Goal: Information Seeking & Learning: Learn about a topic

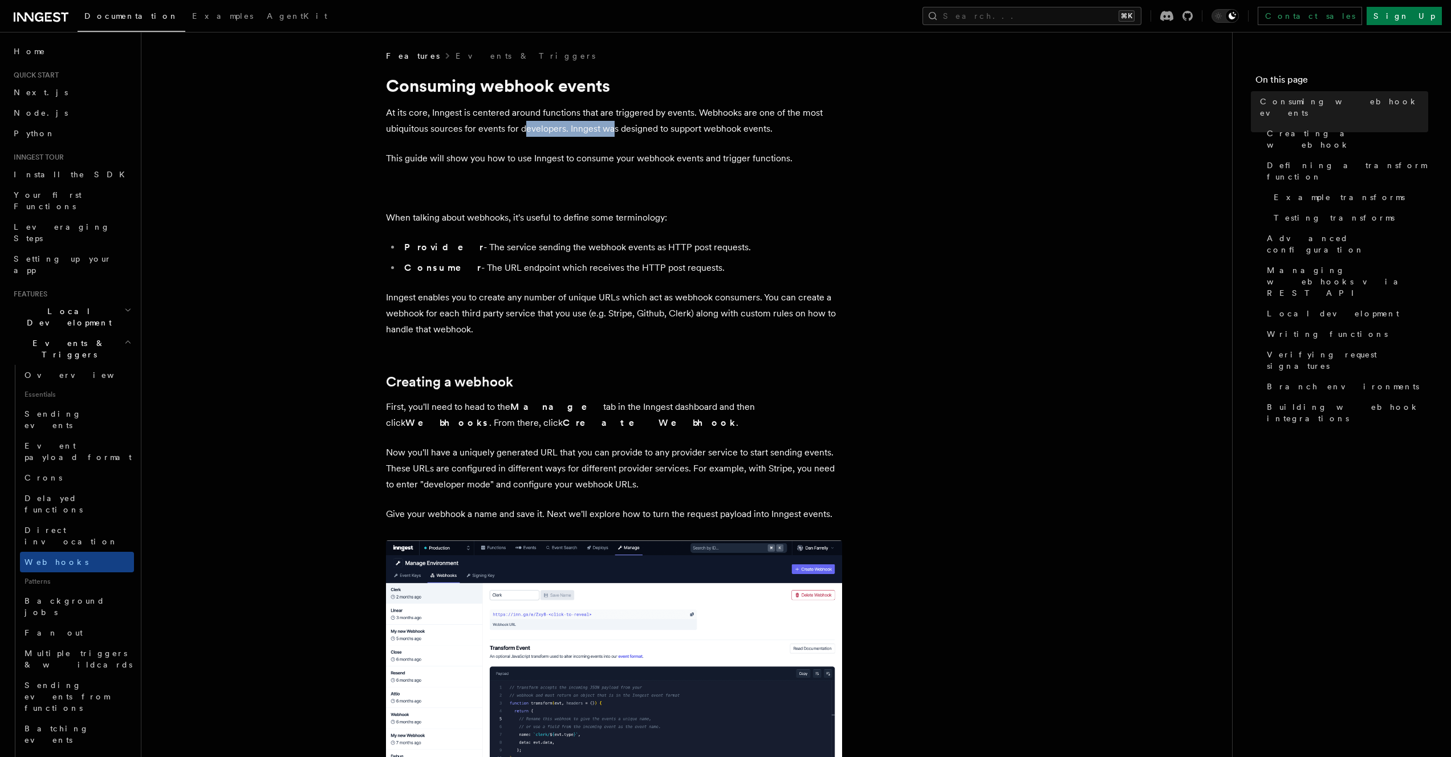
drag, startPoint x: 524, startPoint y: 121, endPoint x: 631, endPoint y: 124, distance: 106.1
click at [631, 124] on p "At its core, Inngest is centered around functions that are triggered by events.…" at bounding box center [614, 121] width 456 height 32
drag, startPoint x: 671, startPoint y: 125, endPoint x: 682, endPoint y: 121, distance: 12.1
click at [672, 125] on p "At its core, Inngest is centered around functions that are triggered by events.…" at bounding box center [614, 121] width 456 height 32
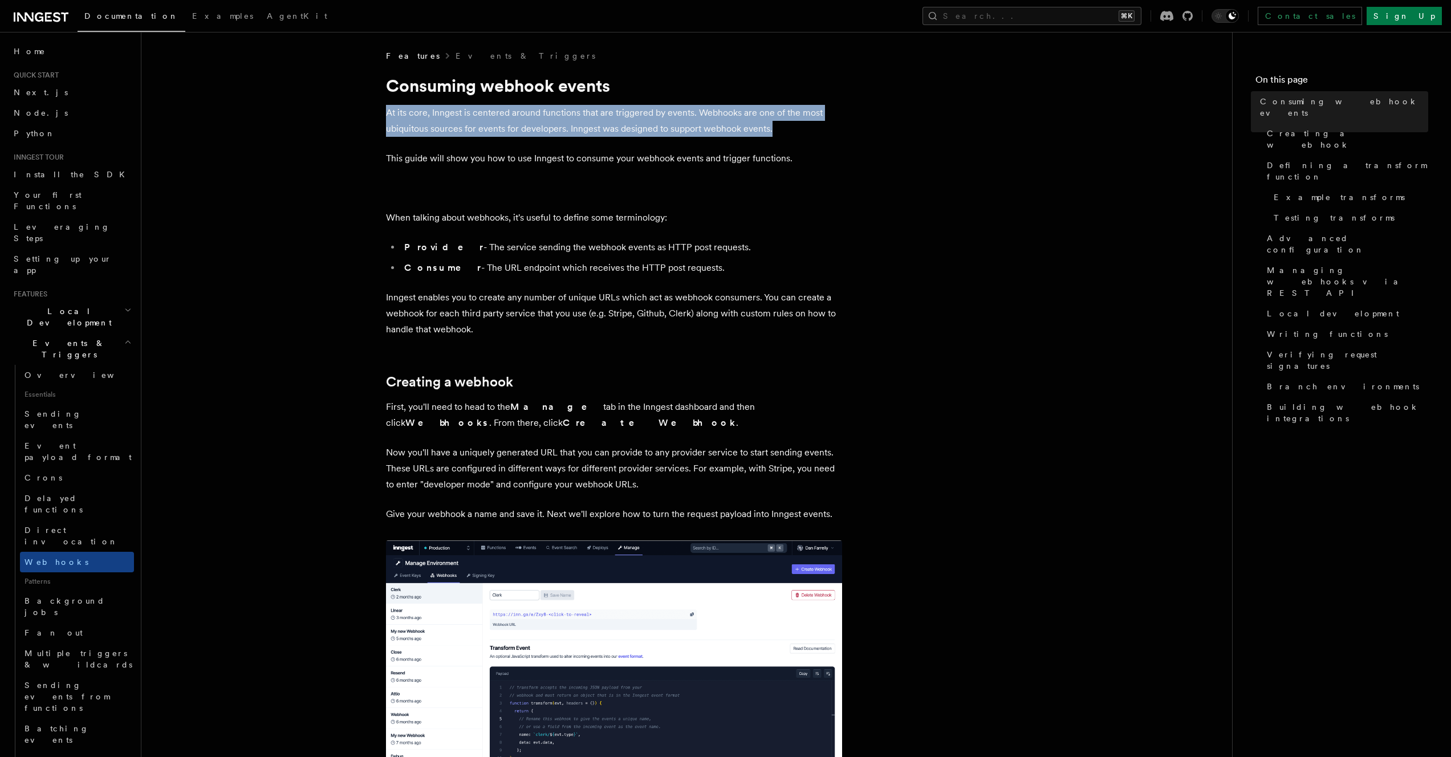
drag, startPoint x: 747, startPoint y: 106, endPoint x: 787, endPoint y: 127, distance: 45.1
drag, startPoint x: 787, startPoint y: 127, endPoint x: 784, endPoint y: 88, distance: 38.9
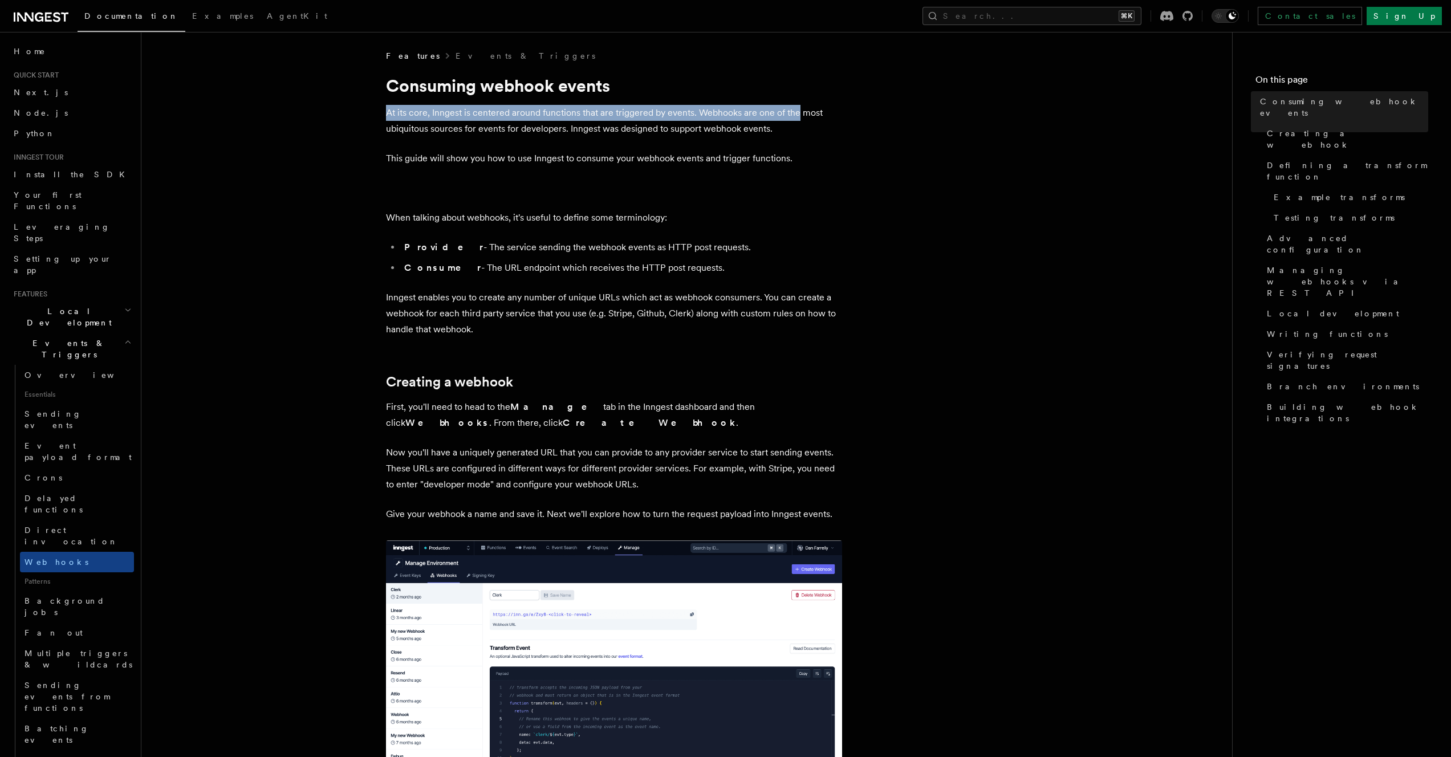
drag, startPoint x: 784, startPoint y: 88, endPoint x: 796, endPoint y: 120, distance: 33.6
click at [796, 120] on p "At its core, Inngest is centered around functions that are triggered by events.…" at bounding box center [614, 121] width 456 height 32
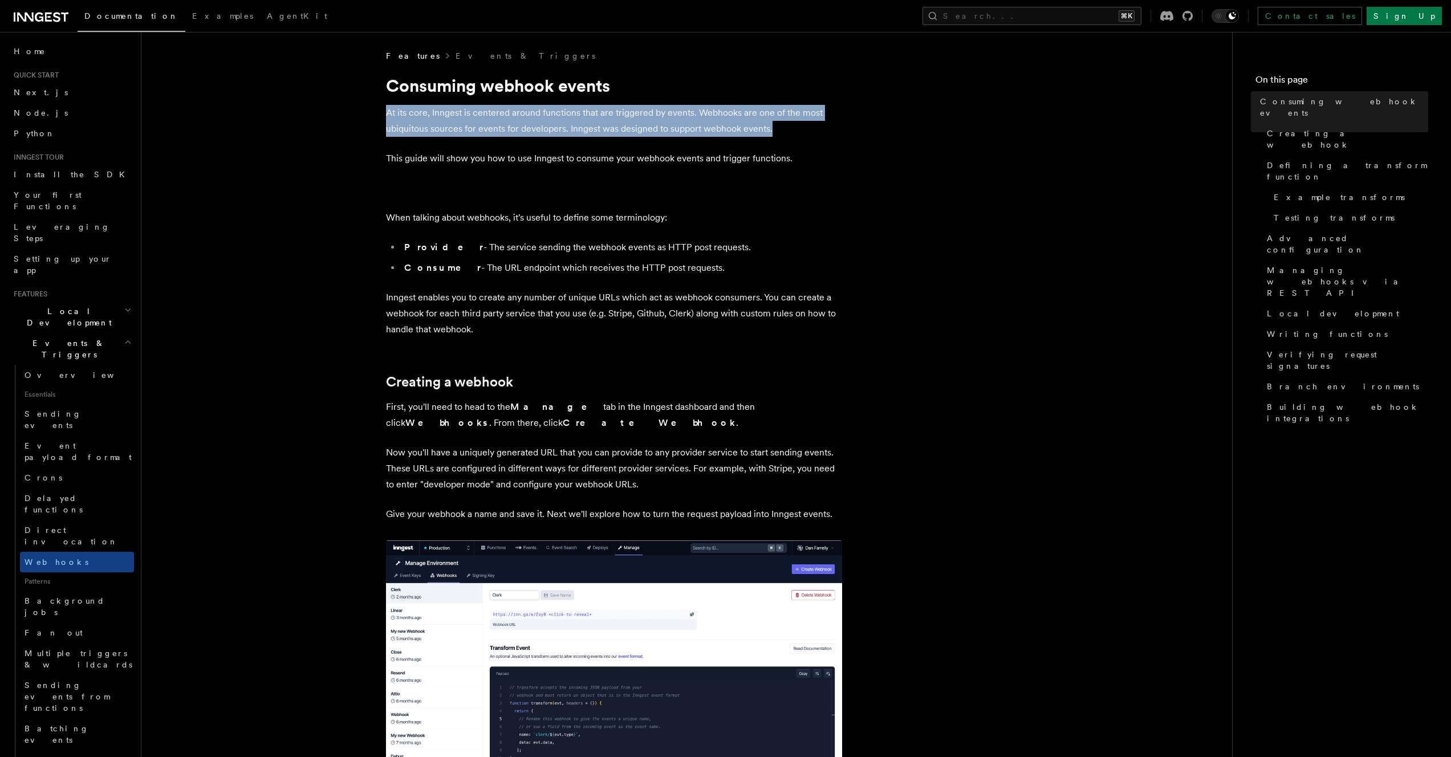
drag, startPoint x: 795, startPoint y: 126, endPoint x: 792, endPoint y: 92, distance: 33.8
drag, startPoint x: 792, startPoint y: 92, endPoint x: 805, endPoint y: 132, distance: 41.8
drag, startPoint x: 805, startPoint y: 132, endPoint x: 787, endPoint y: 87, distance: 49.1
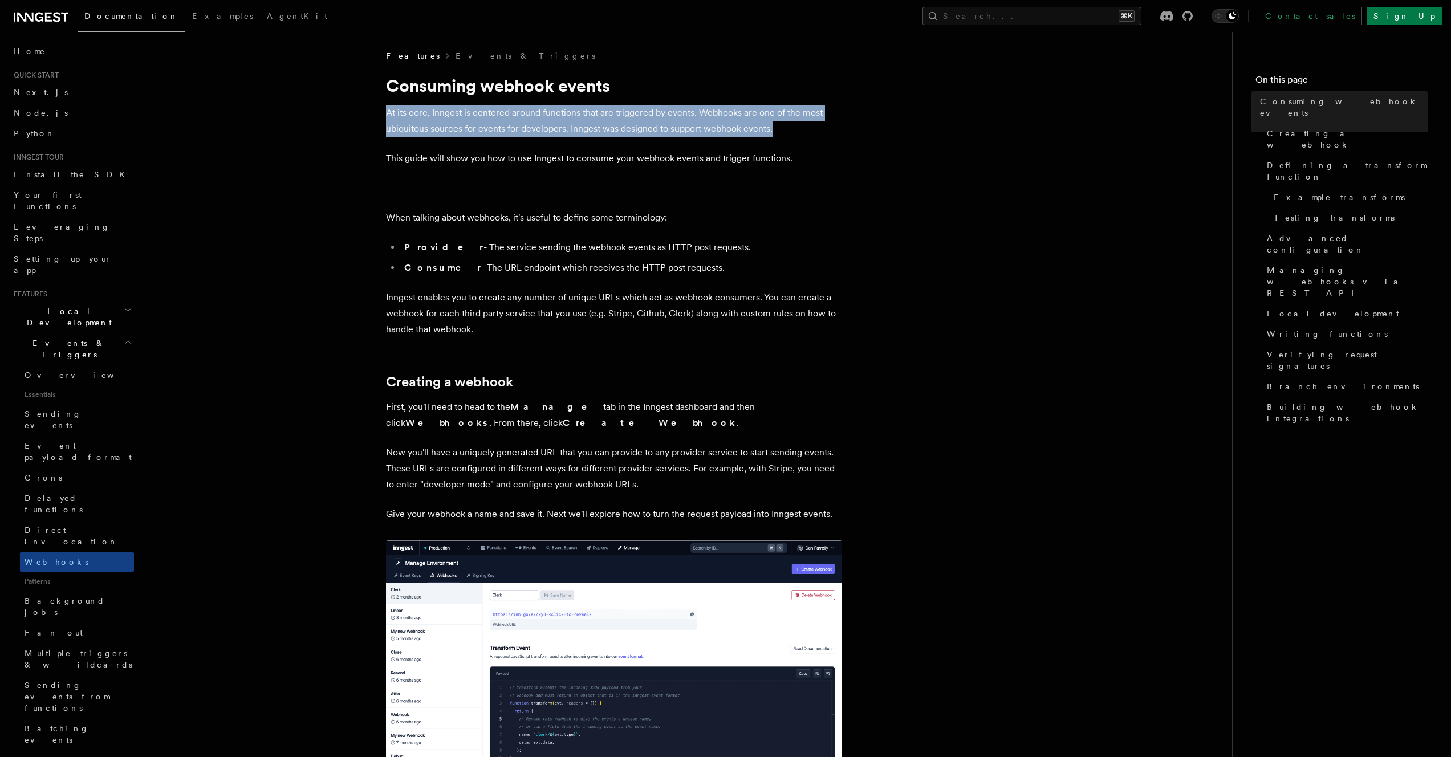
drag, startPoint x: 795, startPoint y: 117, endPoint x: 804, endPoint y: 143, distance: 27.0
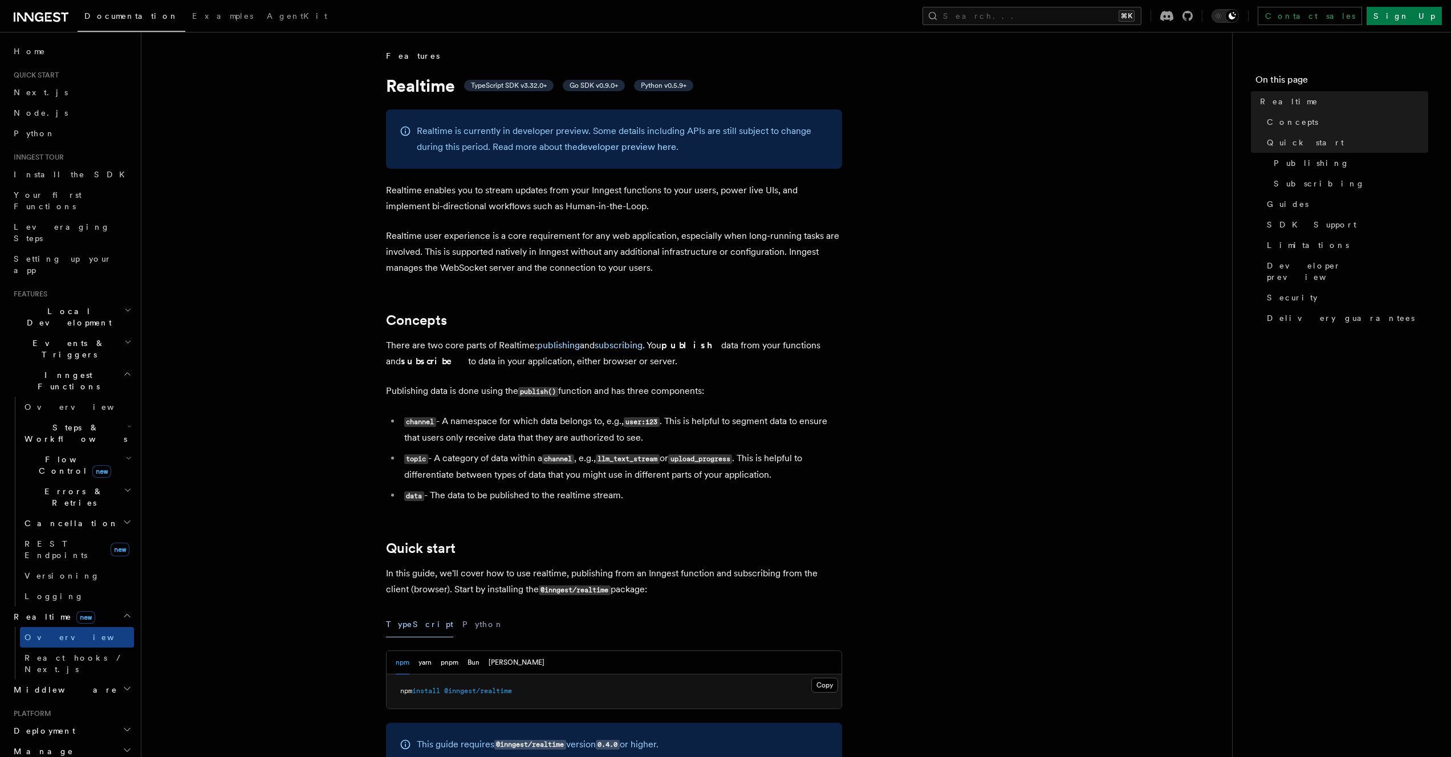
click at [34, 27] on div "Documentation Examples AgentKit Search... ⌘K Contact sales Sign Up" at bounding box center [725, 16] width 1451 height 32
click at [36, 19] on icon at bounding box center [39, 17] width 9 height 9
